Goal: Information Seeking & Learning: Learn about a topic

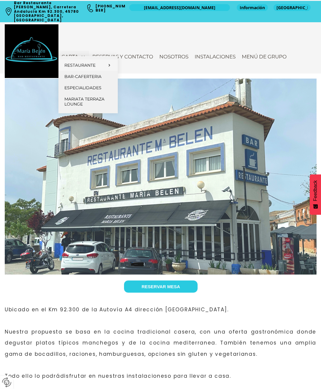
click at [0, 0] on link "Menú fin de semana" at bounding box center [0, 0] width 0 height 0
click at [0, 0] on span "Menú [DATE] a [DATE]" at bounding box center [0, 0] width 0 height 0
click at [304, 37] on div "Carta Restaurante Menú Lunes a Jueves Menú fin de semana Carta Principal Menú M…" at bounding box center [186, 56] width 257 height 39
click at [129, 54] on span "Reservas y contacto" at bounding box center [122, 57] width 61 height 6
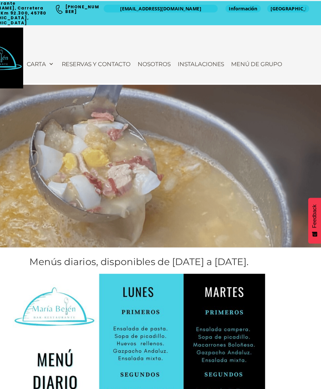
click at [282, 230] on div "Menús diarios, disponibles de Lunes a Jueves." at bounding box center [160, 228] width 321 height 21
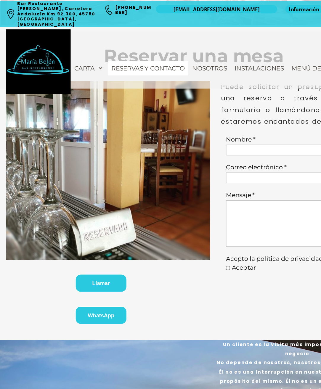
scroll to position [176, 0]
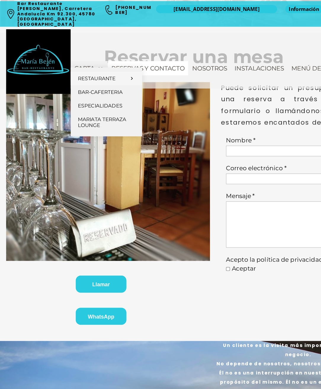
click at [0, 0] on span "Menú [DATE] a [DATE]" at bounding box center [0, 0] width 0 height 0
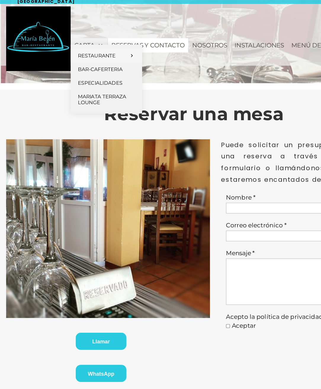
scroll to position [0, 0]
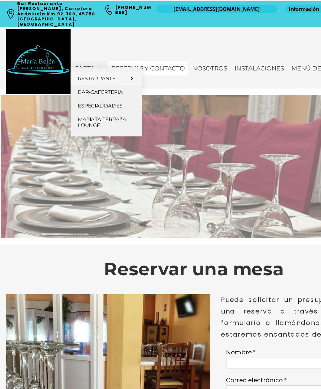
click at [0, 0] on span "Menú Manchego" at bounding box center [0, 0] width 0 height 0
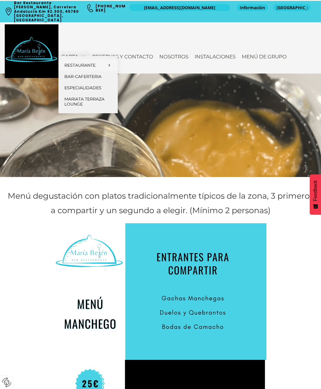
click at [0, 0] on span "Menú [DATE] a [DATE]" at bounding box center [0, 0] width 0 height 0
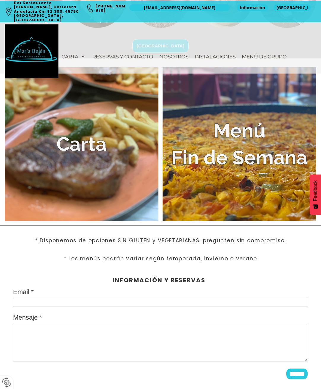
scroll to position [1197, 0]
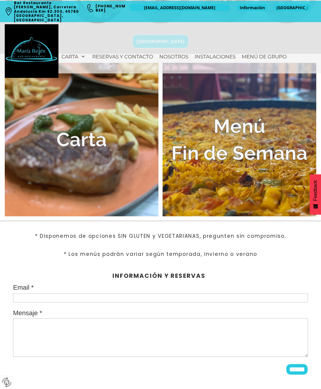
click at [95, 147] on img at bounding box center [81, 139] width 153 height 153
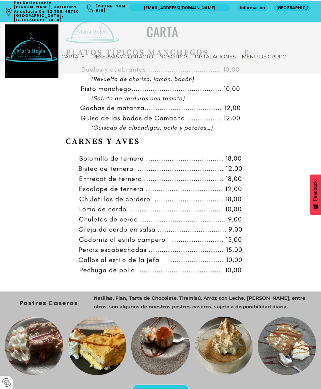
scroll to position [869, 0]
